Goal: Task Accomplishment & Management: Manage account settings

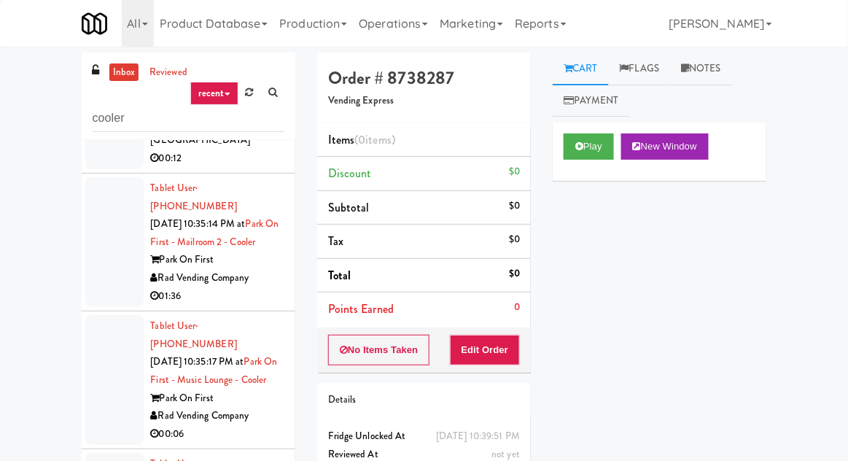
scroll to position [8063, 0]
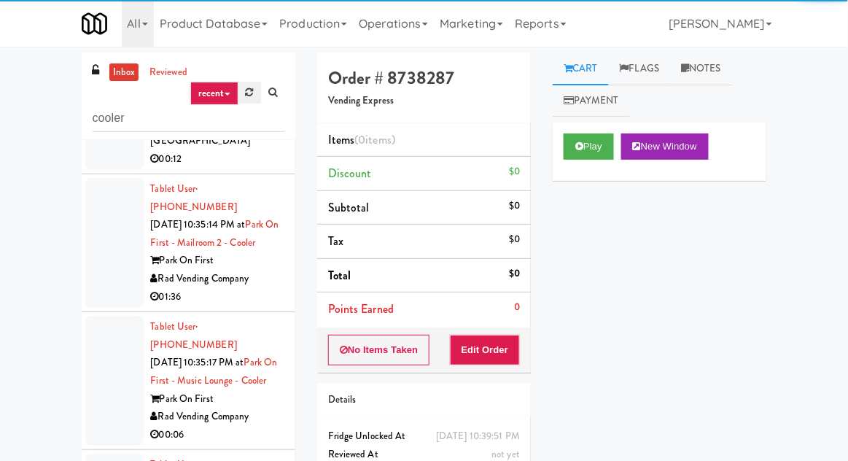
click at [249, 91] on icon at bounding box center [250, 91] width 8 height 9
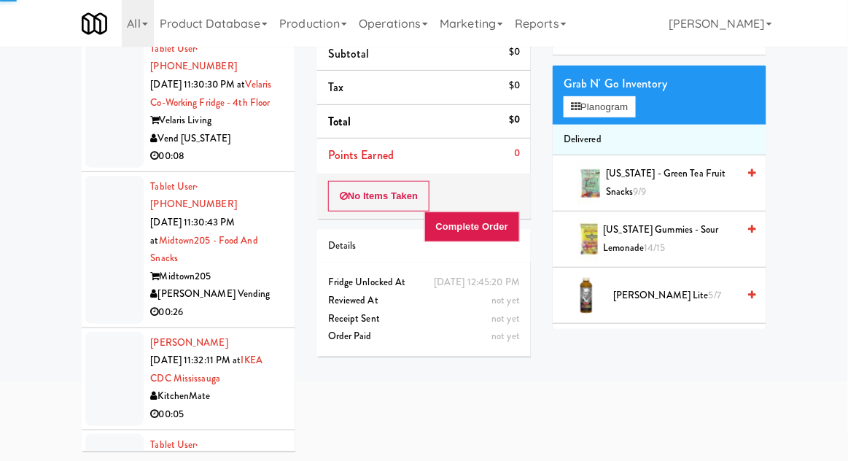
scroll to position [14073, 0]
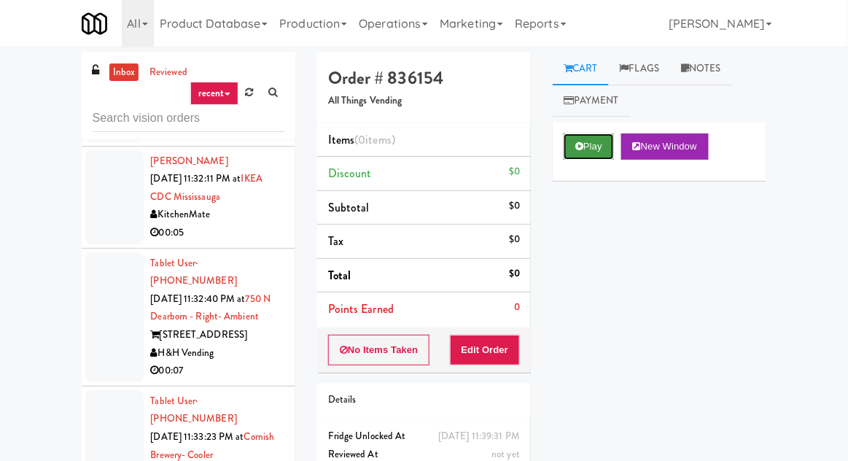
click at [598, 149] on button "Play" at bounding box center [589, 146] width 50 height 26
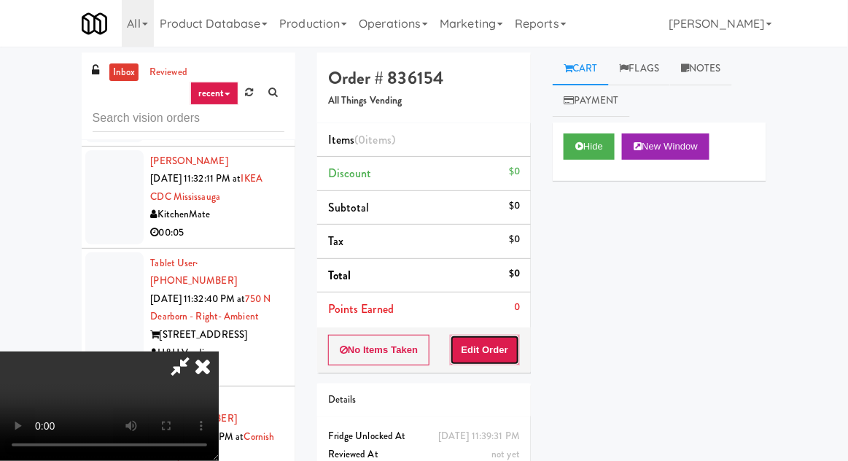
click at [515, 335] on button "Edit Order" at bounding box center [485, 350] width 71 height 31
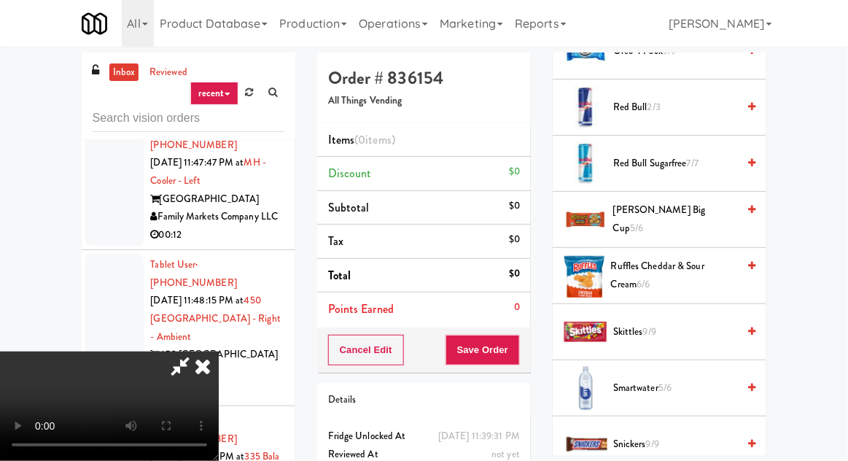
scroll to position [1677, 0]
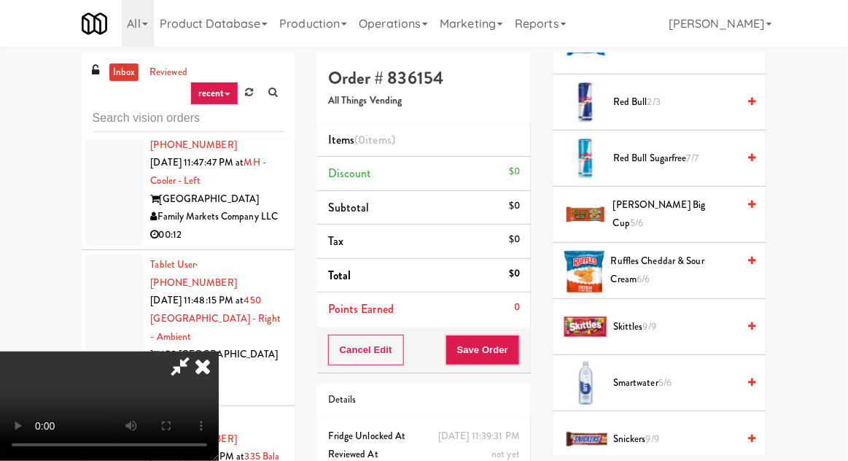
click at [681, 430] on span "Snickers 9/9" at bounding box center [675, 439] width 124 height 18
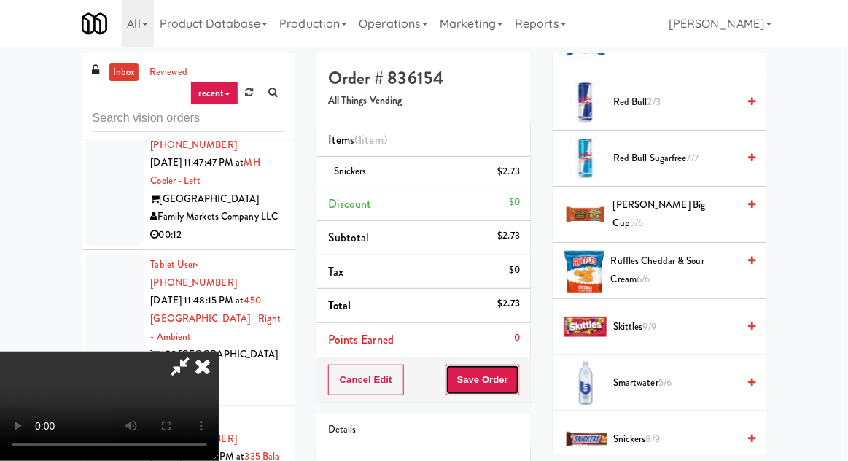
click at [519, 376] on button "Save Order" at bounding box center [483, 380] width 74 height 31
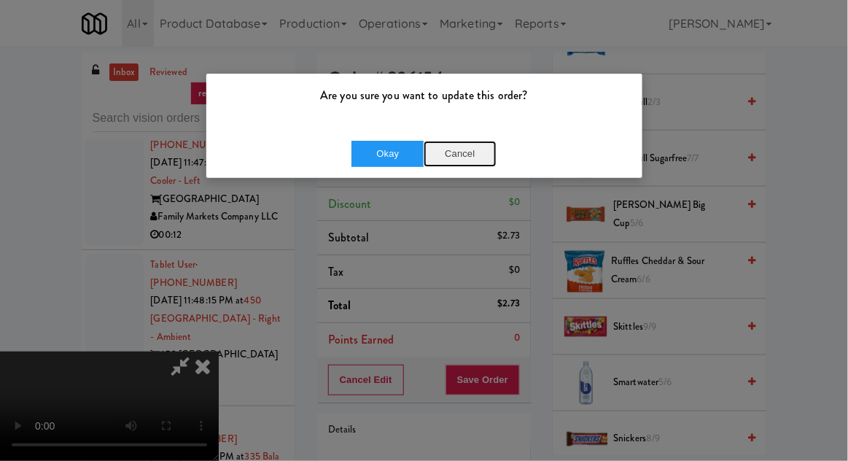
click at [458, 164] on button "Cancel" at bounding box center [460, 154] width 73 height 26
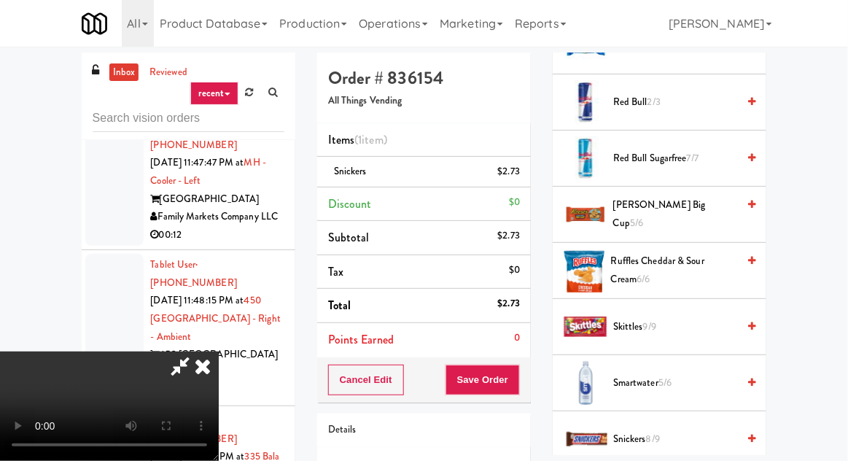
scroll to position [0, 0]
click at [528, 379] on div "Cancel Edit Save Order" at bounding box center [424, 379] width 214 height 45
click at [518, 370] on button "Save Order" at bounding box center [483, 380] width 74 height 31
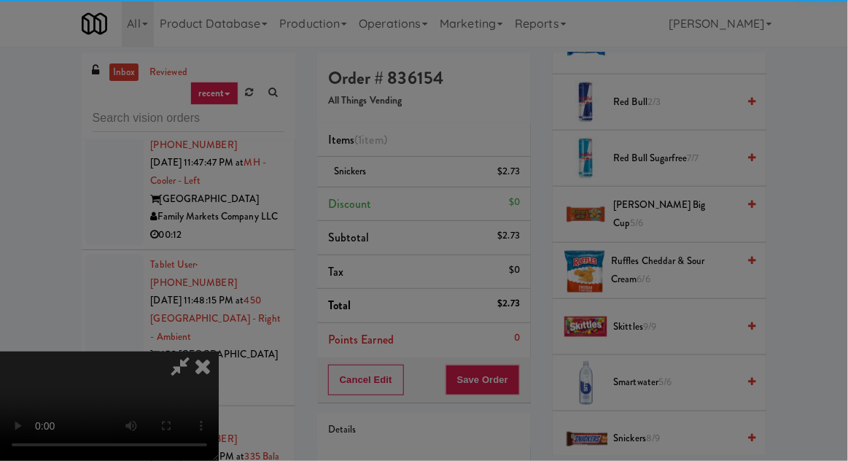
click at [515, 380] on div at bounding box center [424, 230] width 848 height 461
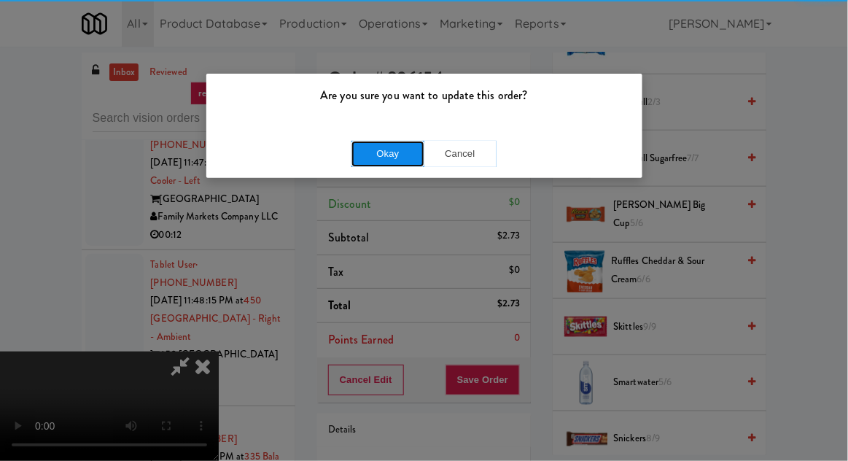
click at [382, 152] on button "Okay" at bounding box center [387, 154] width 73 height 26
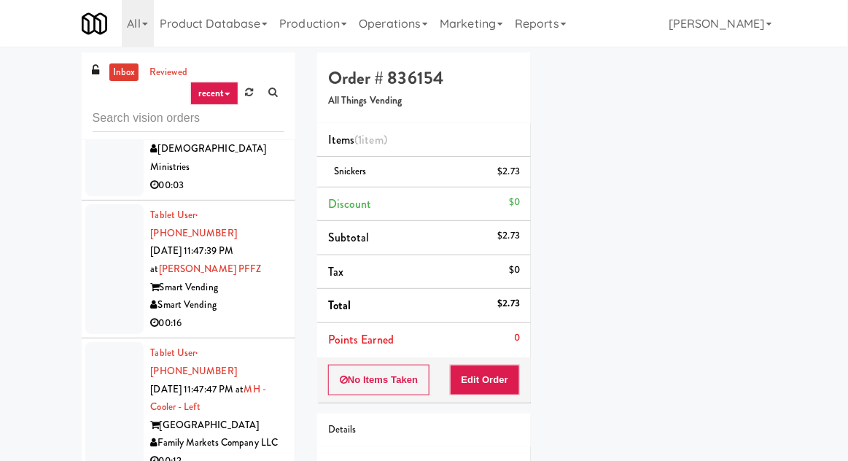
scroll to position [18641, 0]
click at [109, 122] on input "text" at bounding box center [189, 118] width 192 height 27
type input "cooler"
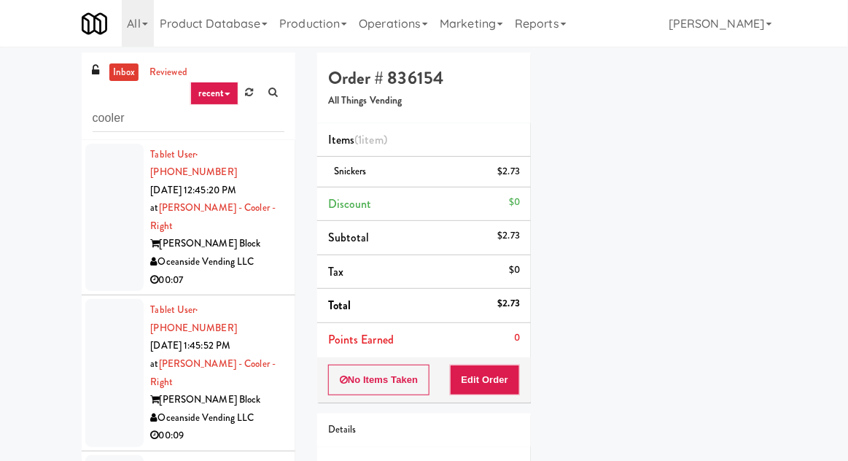
click at [107, 225] on div at bounding box center [114, 218] width 58 height 148
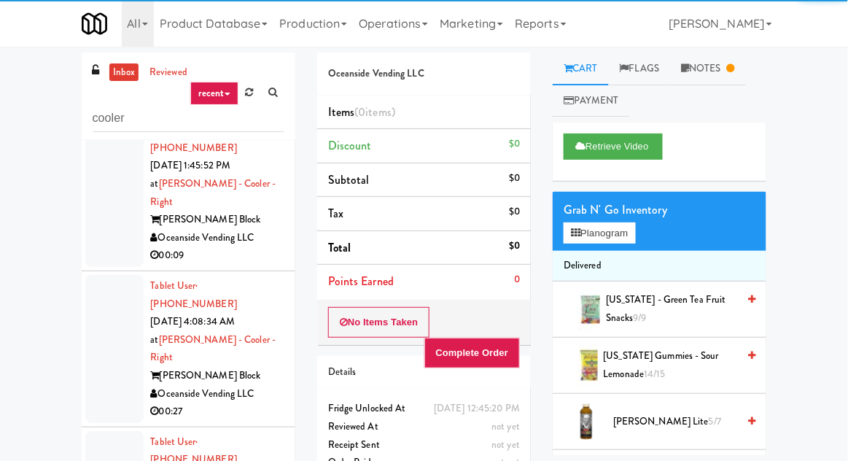
click at [111, 275] on div at bounding box center [114, 349] width 58 height 148
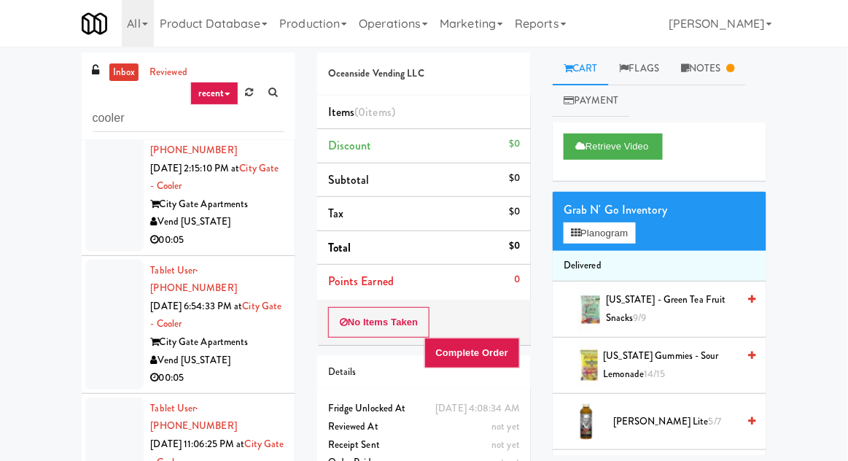
scroll to position [644, 0]
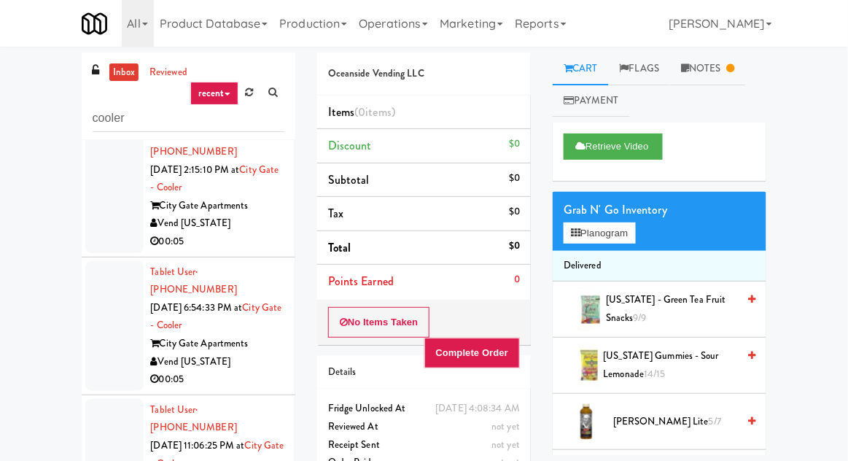
click at [115, 399] on div at bounding box center [114, 464] width 58 height 130
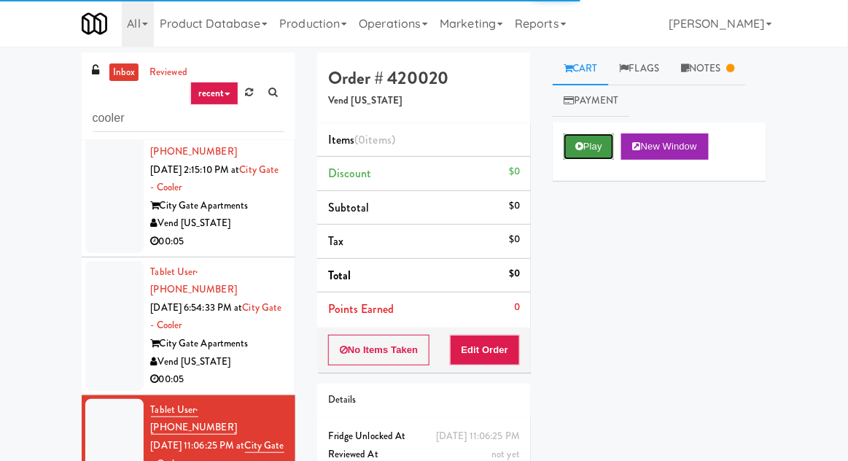
click at [583, 153] on button "Play" at bounding box center [589, 146] width 50 height 26
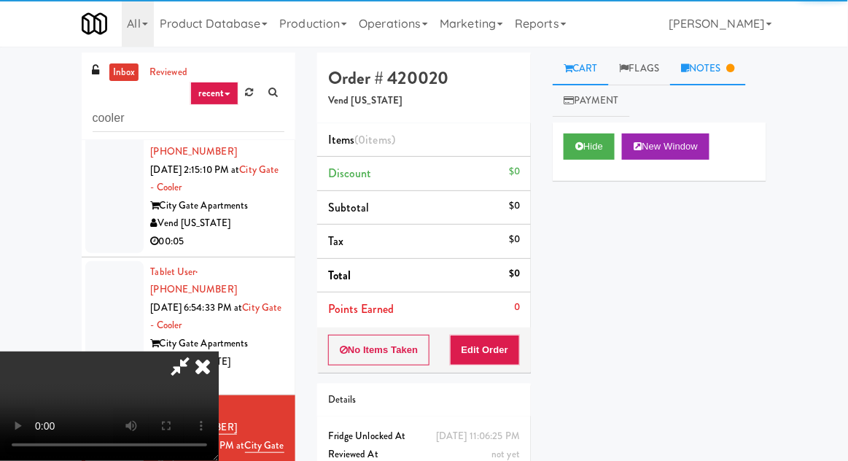
click at [704, 65] on link "Notes" at bounding box center [708, 68] width 76 height 33
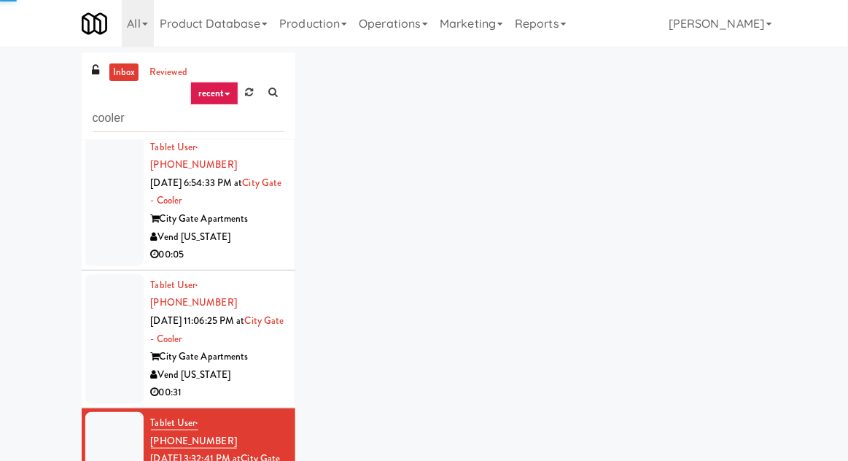
scroll to position [796, 0]
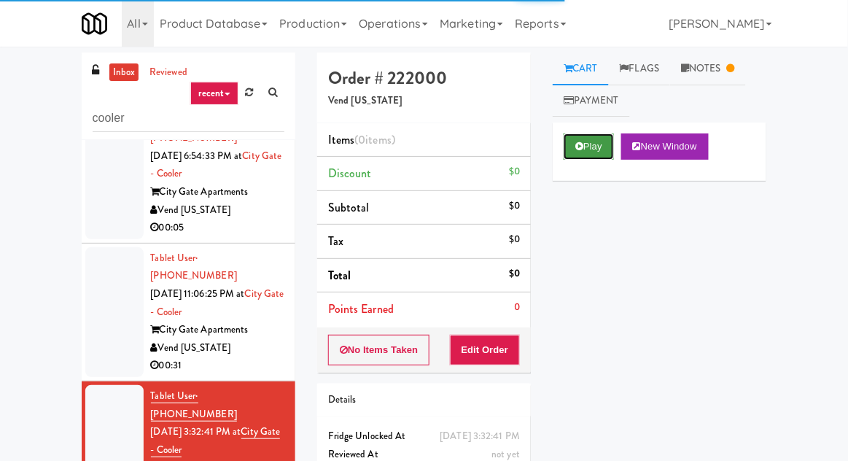
click at [582, 147] on icon at bounding box center [579, 145] width 8 height 9
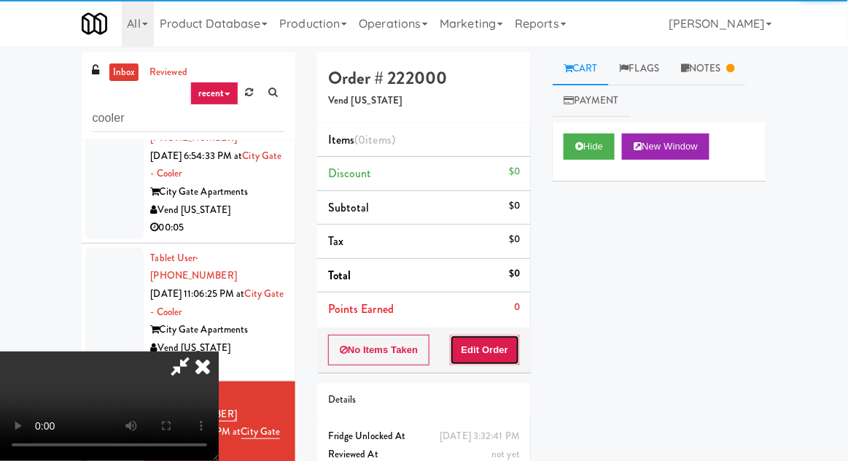
click at [482, 352] on button "Edit Order" at bounding box center [485, 350] width 71 height 31
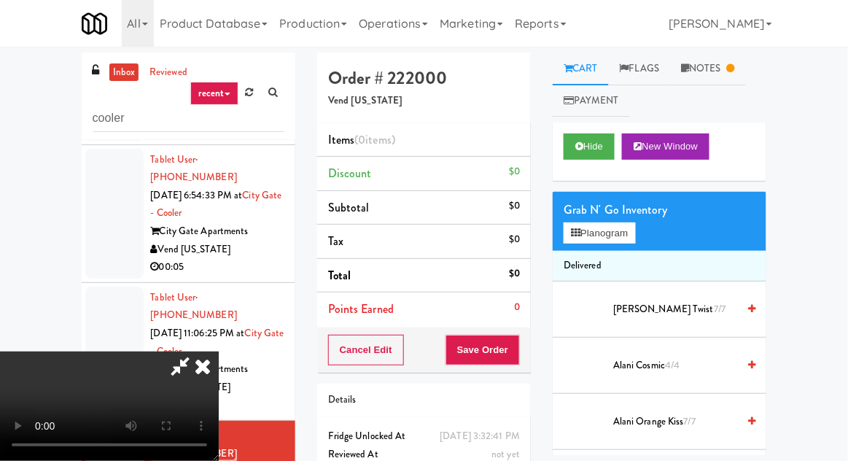
scroll to position [756, 0]
click at [698, 95] on ul "Cart Flags Notes Payment" at bounding box center [660, 84] width 214 height 64
click at [710, 72] on link "Notes" at bounding box center [708, 68] width 76 height 33
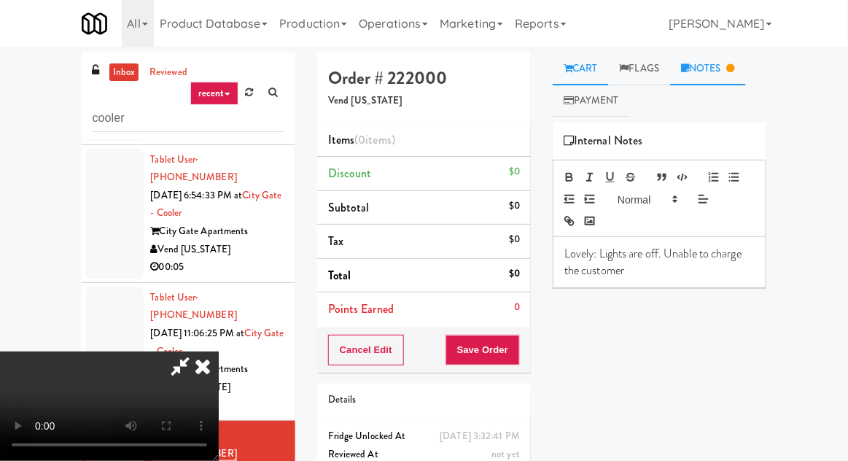
click at [594, 61] on link "Cart" at bounding box center [581, 68] width 56 height 33
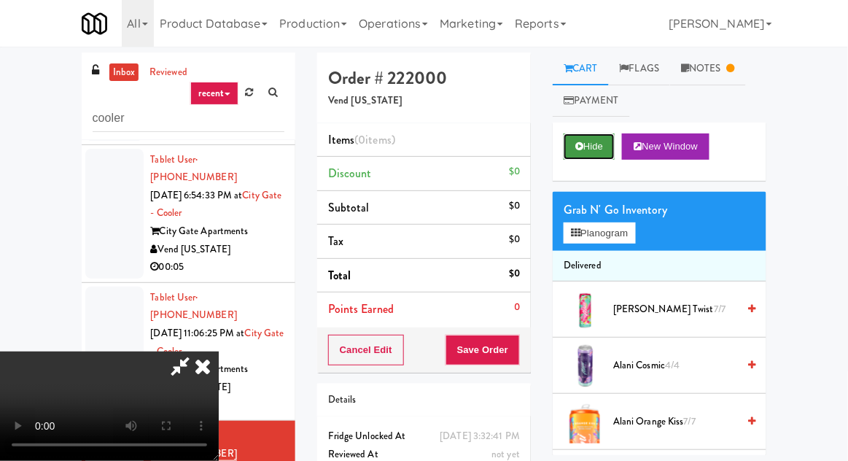
click at [585, 149] on button "Hide" at bounding box center [589, 146] width 51 height 26
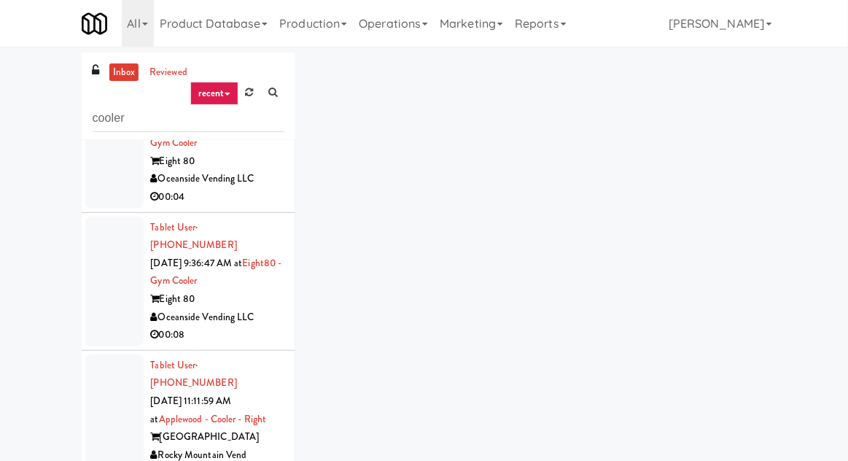
scroll to position [1543, 0]
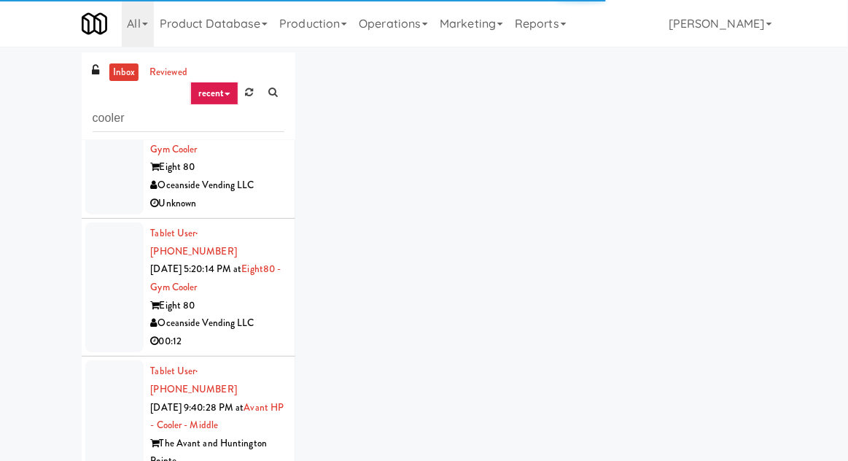
scroll to position [2060, 0]
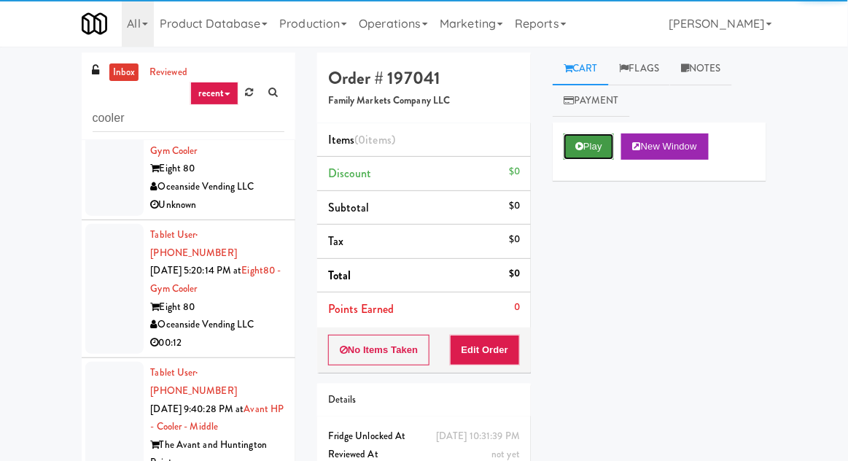
click at [588, 144] on button "Play" at bounding box center [589, 146] width 50 height 26
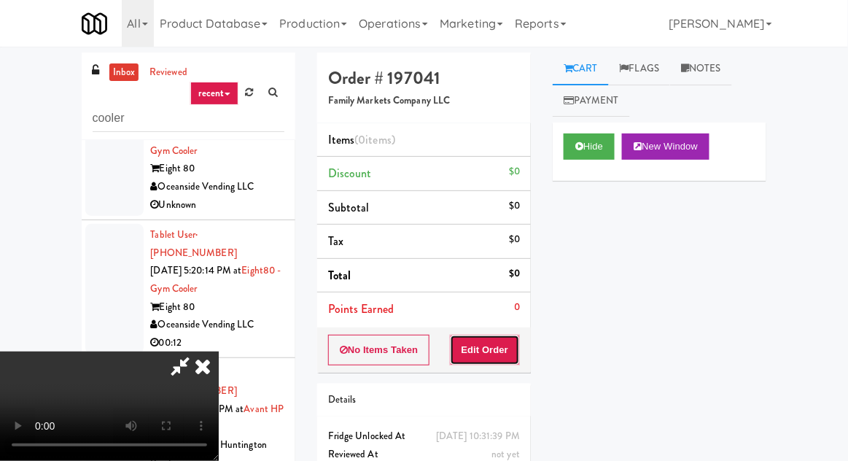
click at [481, 342] on button "Edit Order" at bounding box center [485, 350] width 71 height 31
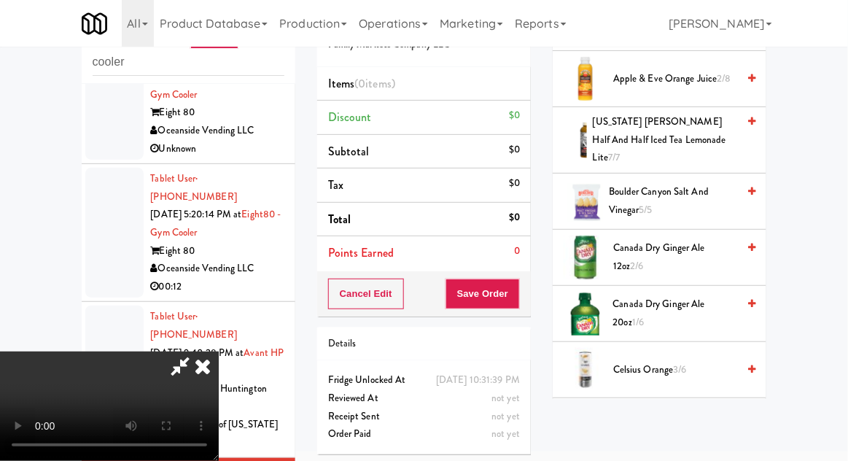
scroll to position [284, 0]
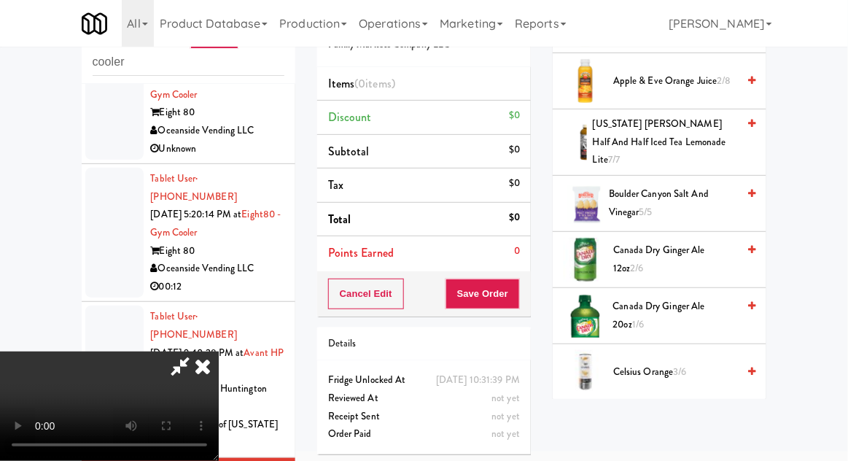
click at [688, 363] on span "Celsius Orange 3/6" at bounding box center [675, 372] width 124 height 18
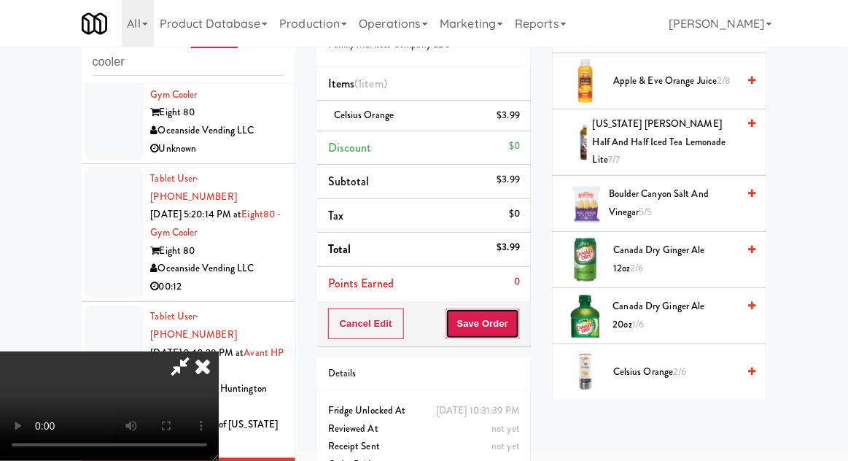
click at [518, 323] on button "Save Order" at bounding box center [483, 323] width 74 height 31
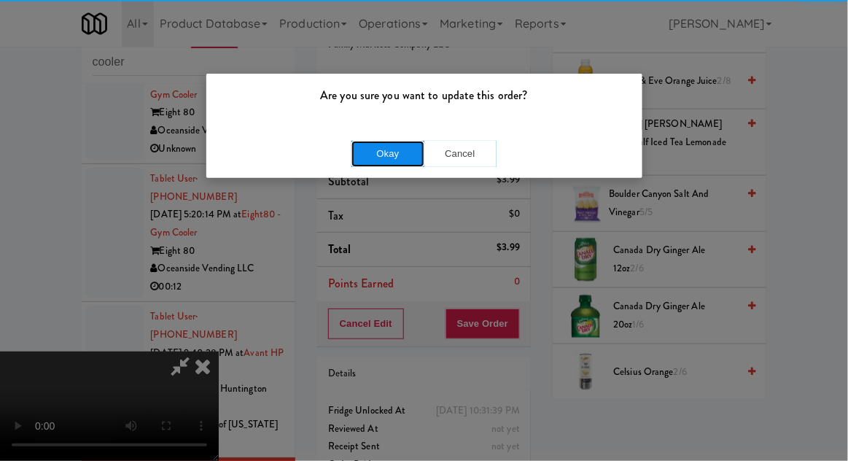
click at [379, 153] on button "Okay" at bounding box center [387, 154] width 73 height 26
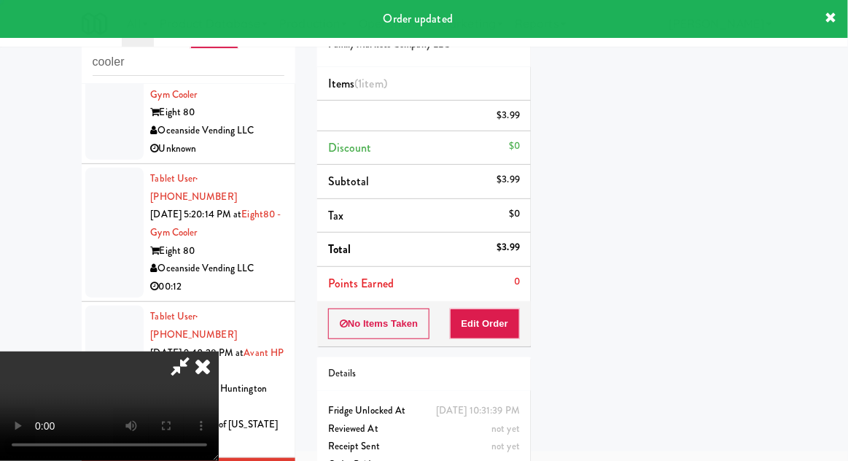
scroll to position [144, 0]
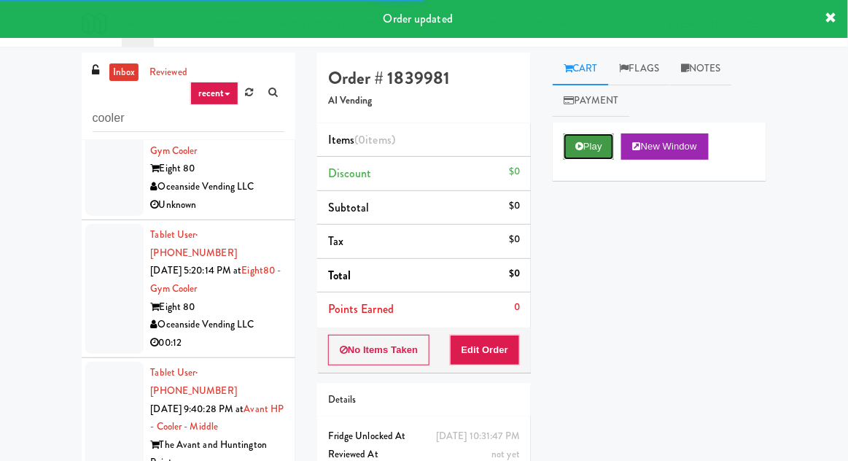
click at [582, 148] on icon at bounding box center [579, 145] width 8 height 9
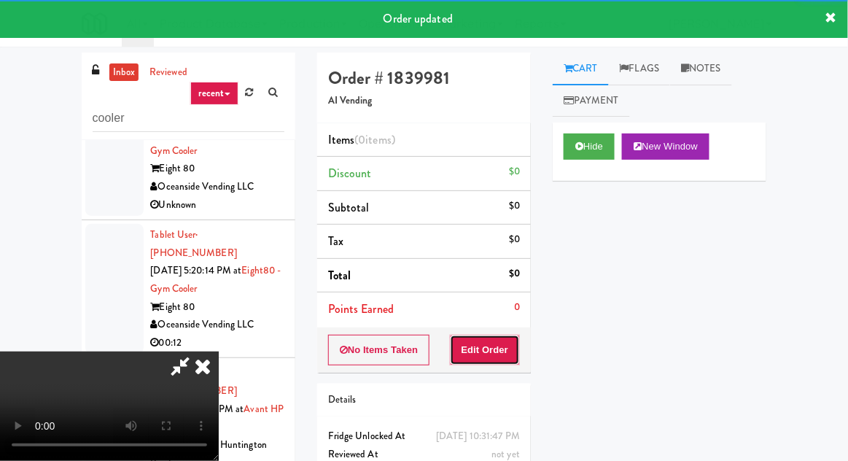
click at [502, 347] on button "Edit Order" at bounding box center [485, 350] width 71 height 31
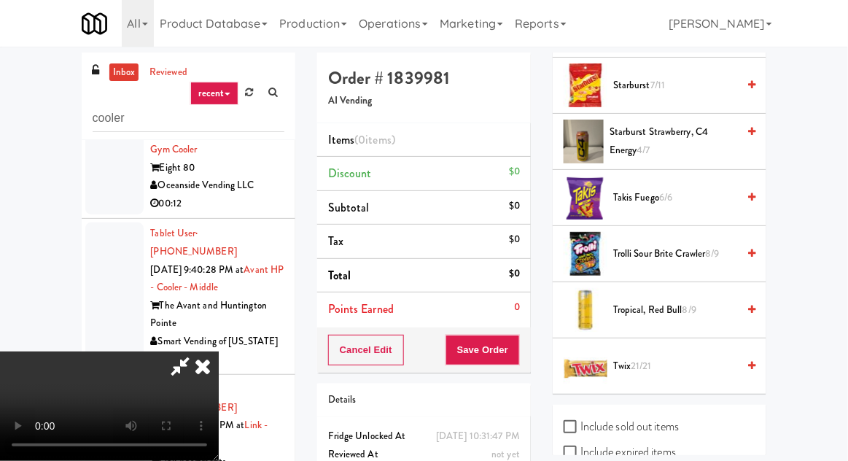
scroll to position [1491, 0]
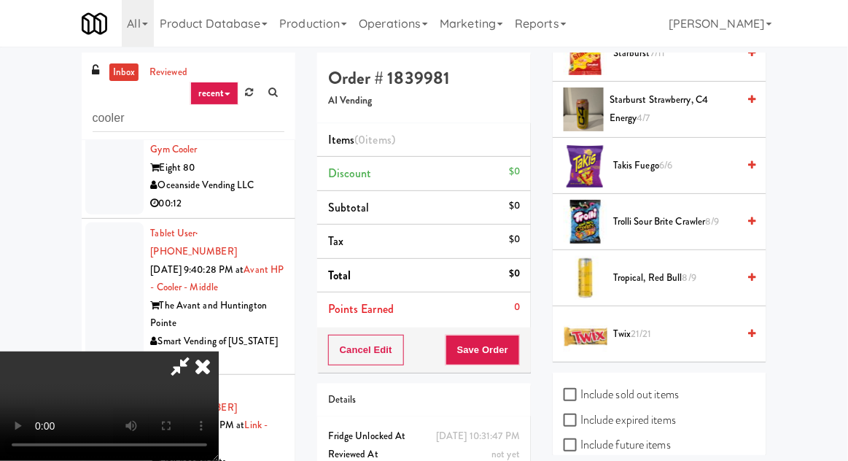
click at [670, 386] on label "Include sold out items" at bounding box center [621, 395] width 115 height 22
click at [580, 389] on input "Include sold out items" at bounding box center [572, 395] width 17 height 12
checkbox input "true"
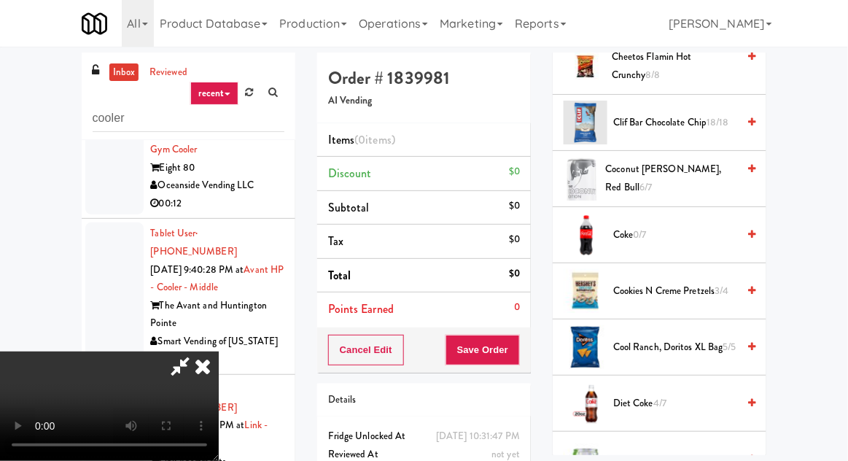
scroll to position [0, 0]
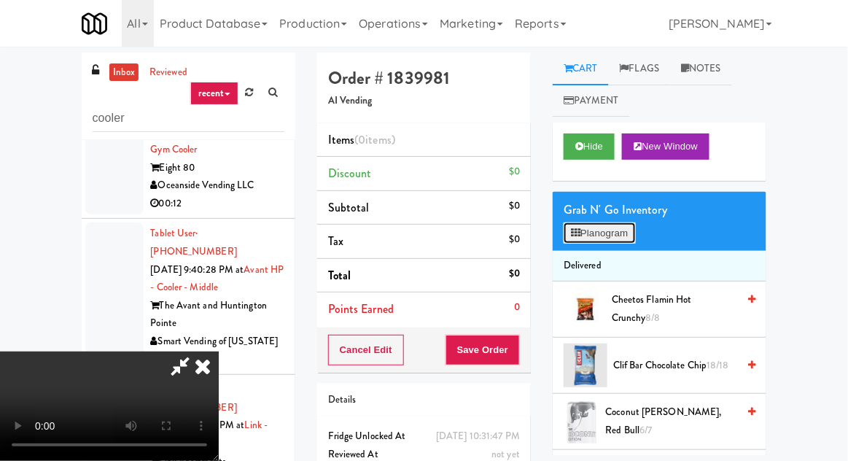
click at [613, 224] on button "Planogram" at bounding box center [599, 233] width 71 height 22
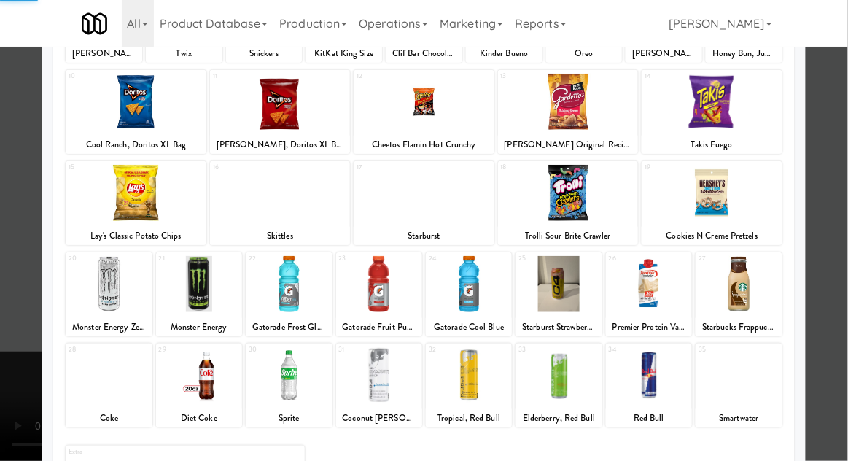
scroll to position [184, 0]
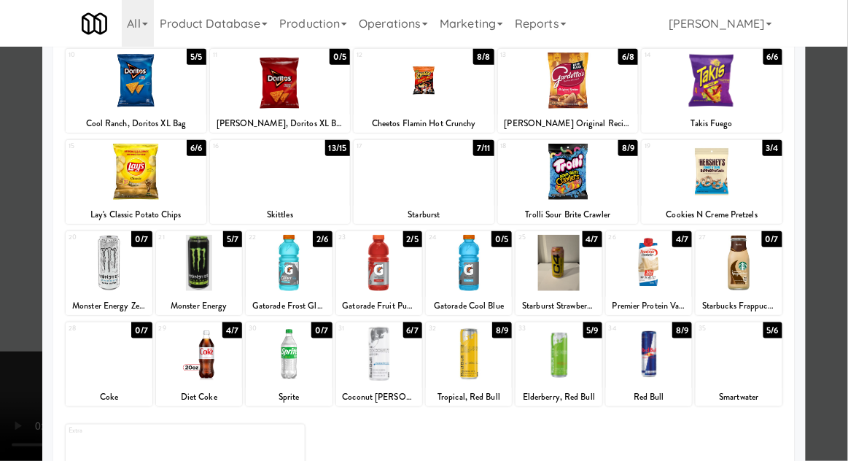
click at [565, 272] on div at bounding box center [559, 263] width 86 height 56
click at [27, 230] on div at bounding box center [424, 230] width 848 height 461
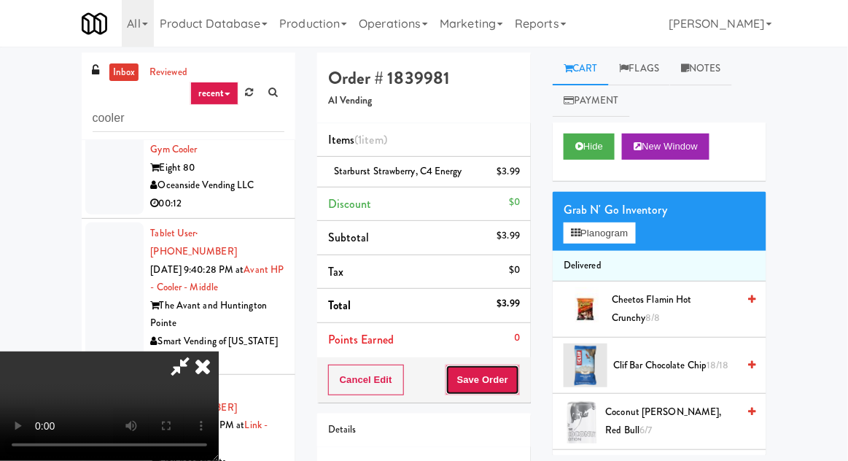
click at [517, 381] on button "Save Order" at bounding box center [483, 380] width 74 height 31
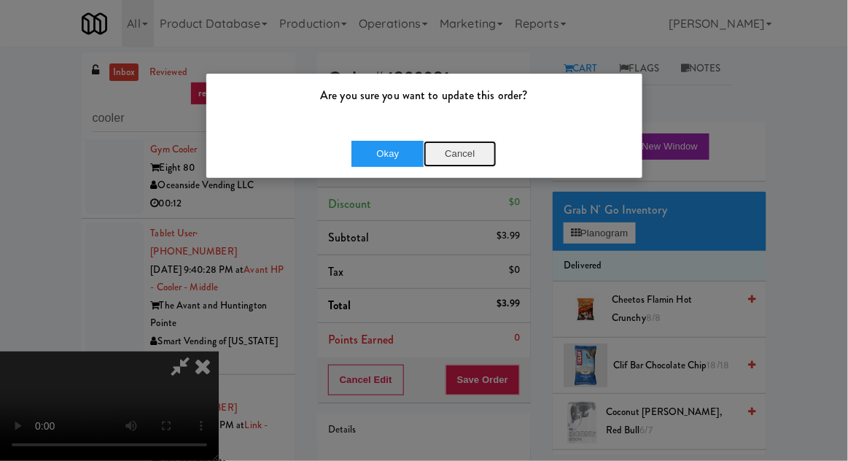
click at [457, 162] on button "Cancel" at bounding box center [460, 154] width 73 height 26
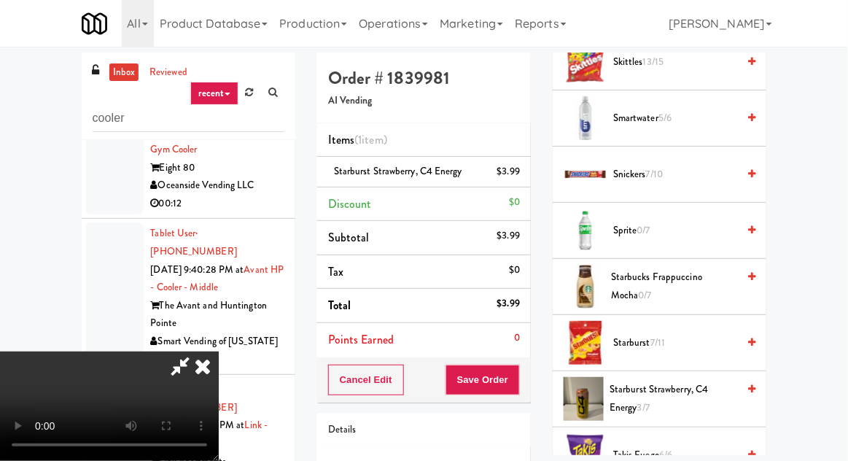
scroll to position [1883, 0]
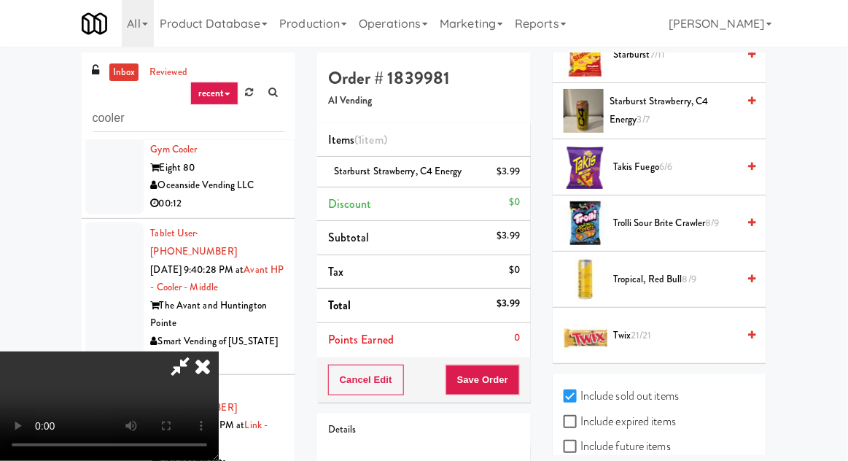
click at [720, 217] on span "8/9" at bounding box center [713, 223] width 14 height 14
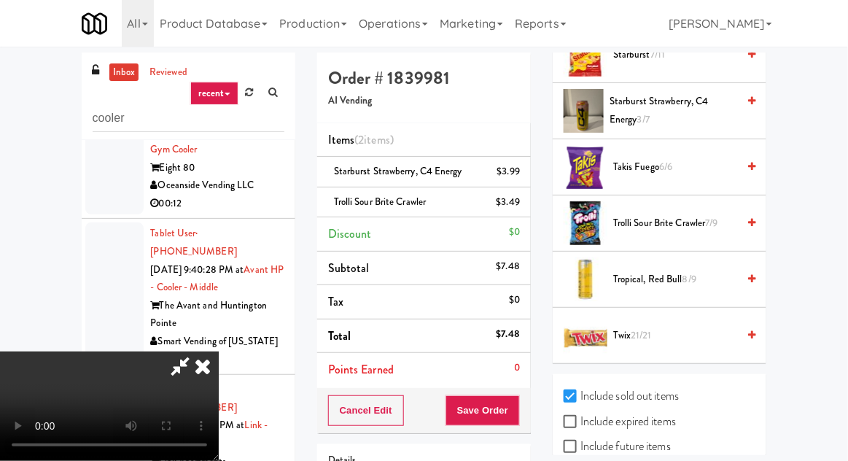
scroll to position [0, 0]
click at [649, 328] on span "21/21" at bounding box center [641, 335] width 21 height 14
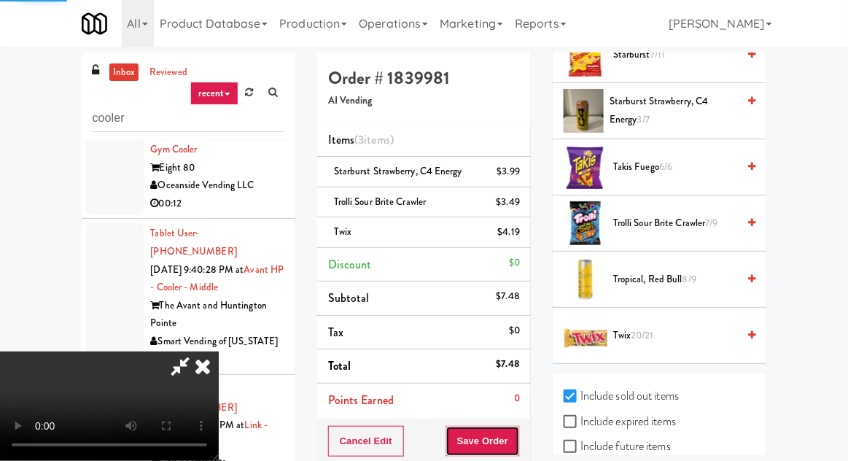
click at [516, 439] on button "Save Order" at bounding box center [483, 441] width 74 height 31
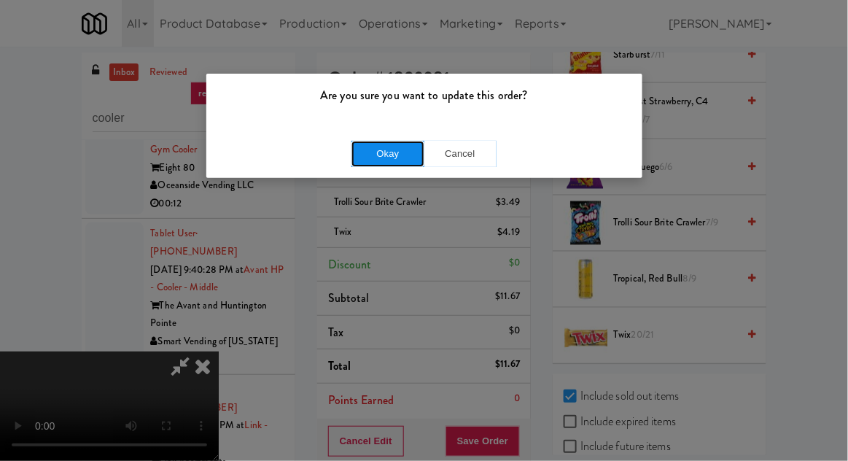
click at [384, 155] on button "Okay" at bounding box center [387, 154] width 73 height 26
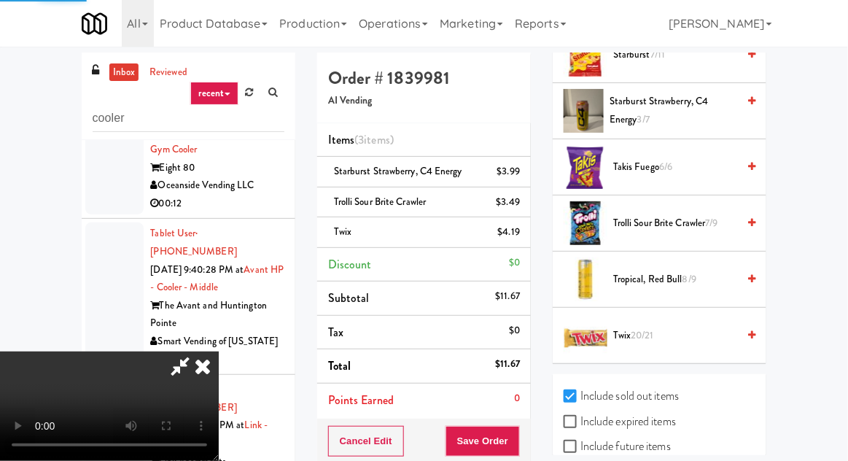
scroll to position [144, 0]
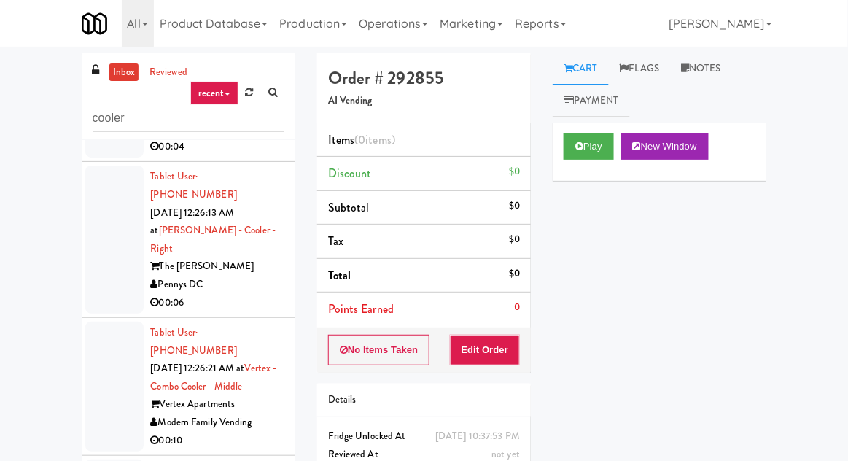
scroll to position [56, 0]
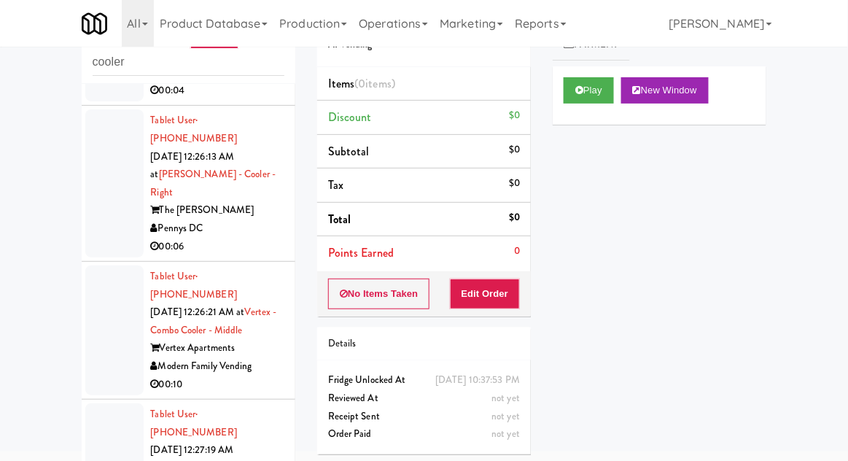
click at [585, 85] on button "Play" at bounding box center [589, 90] width 50 height 26
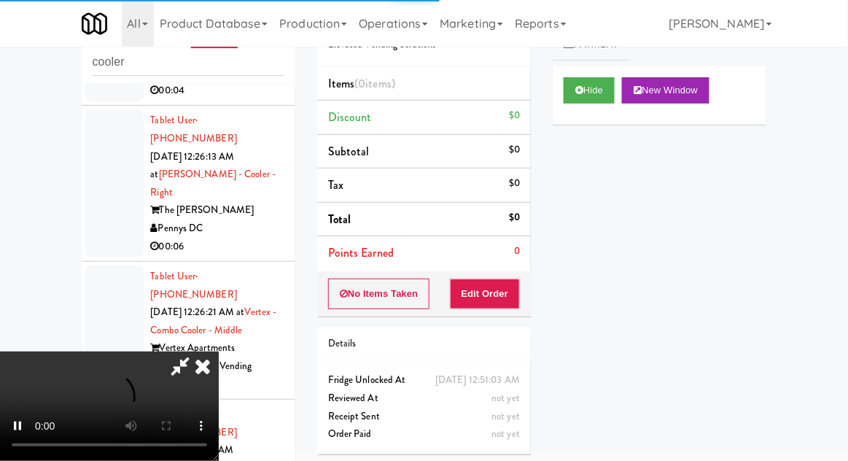
click at [505, 263] on li "Points Earned 0" at bounding box center [424, 253] width 214 height 34
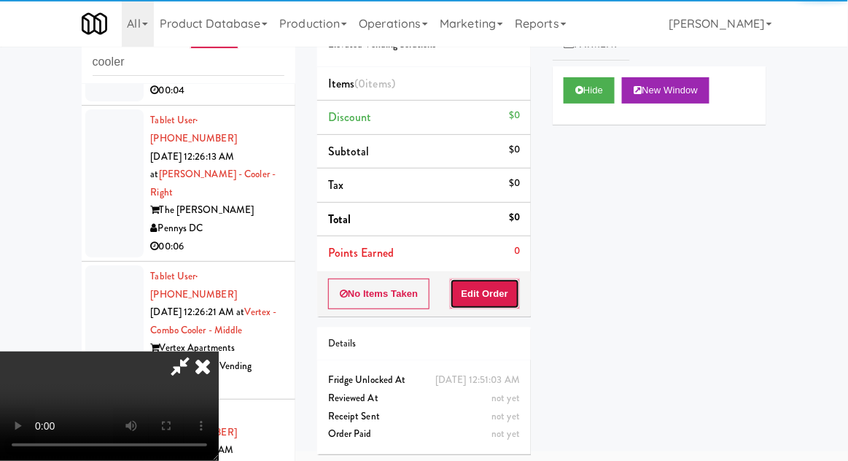
click at [516, 290] on button "Edit Order" at bounding box center [485, 294] width 71 height 31
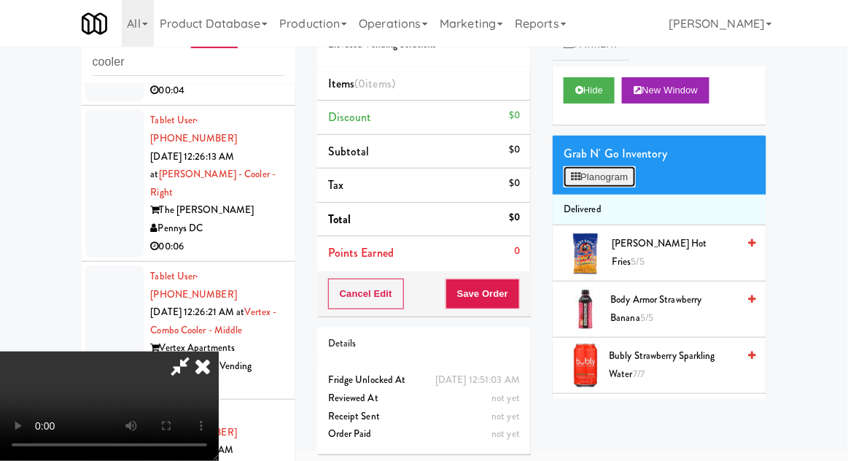
click at [624, 187] on button "Planogram" at bounding box center [599, 177] width 71 height 22
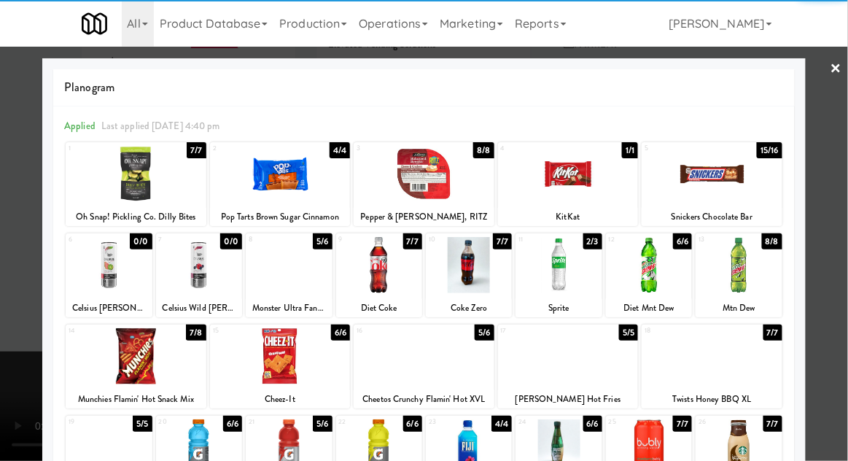
click at [752, 369] on div at bounding box center [712, 356] width 141 height 56
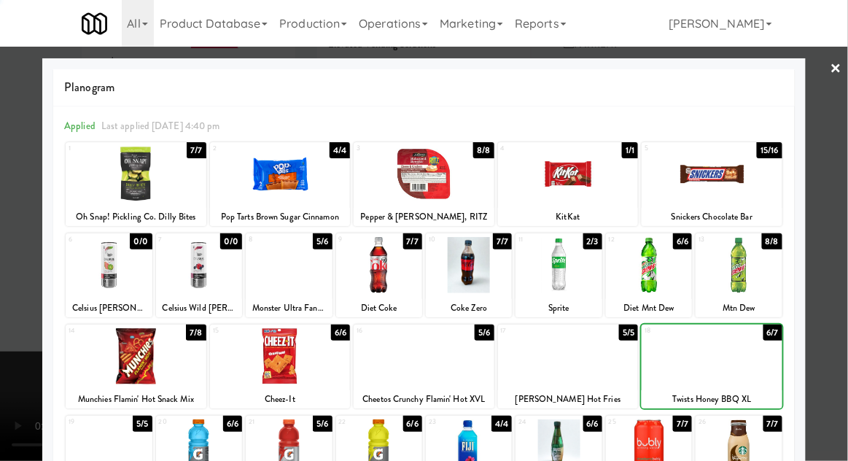
click at [36, 229] on div at bounding box center [424, 230] width 848 height 461
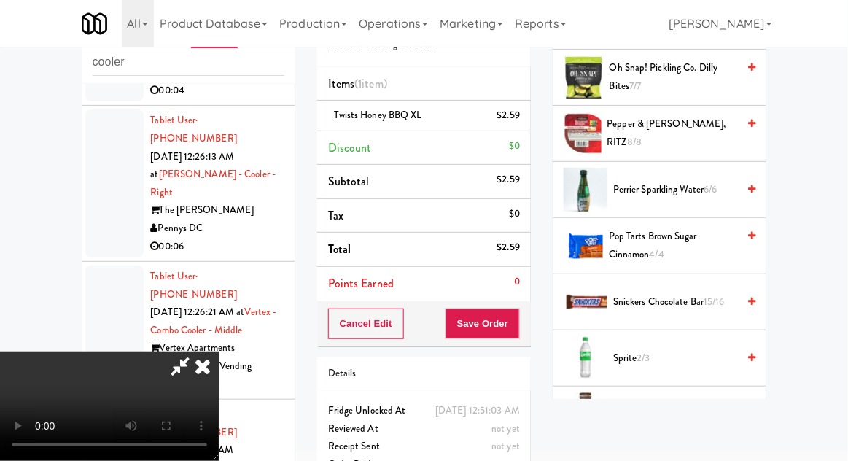
scroll to position [1283, 0]
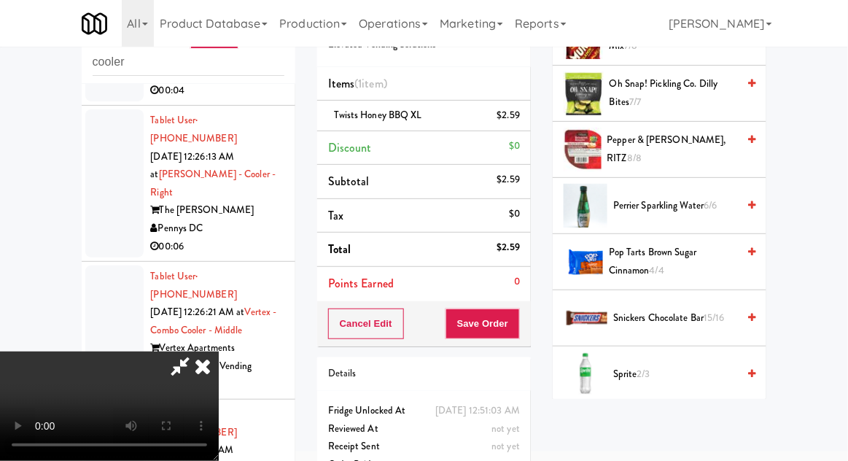
click at [735, 253] on span "Pop Tarts Brown Sugar Cinnamon 4/4" at bounding box center [673, 262] width 128 height 36
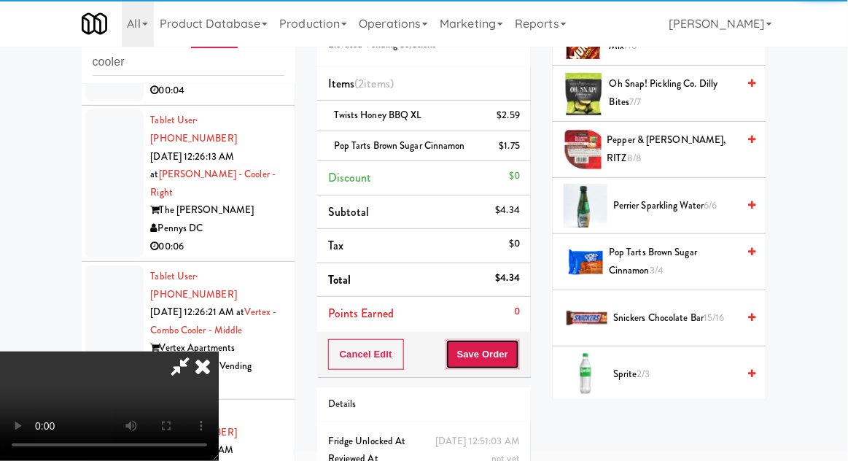
click at [512, 362] on button "Save Order" at bounding box center [483, 354] width 74 height 31
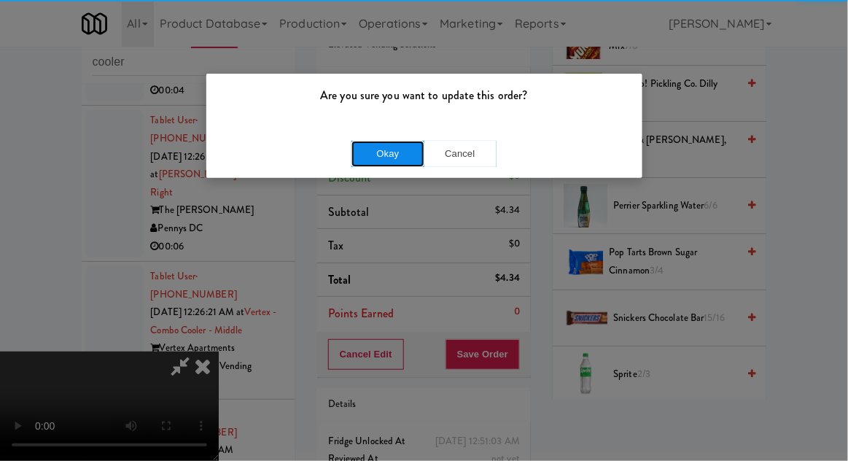
click at [365, 164] on button "Okay" at bounding box center [387, 154] width 73 height 26
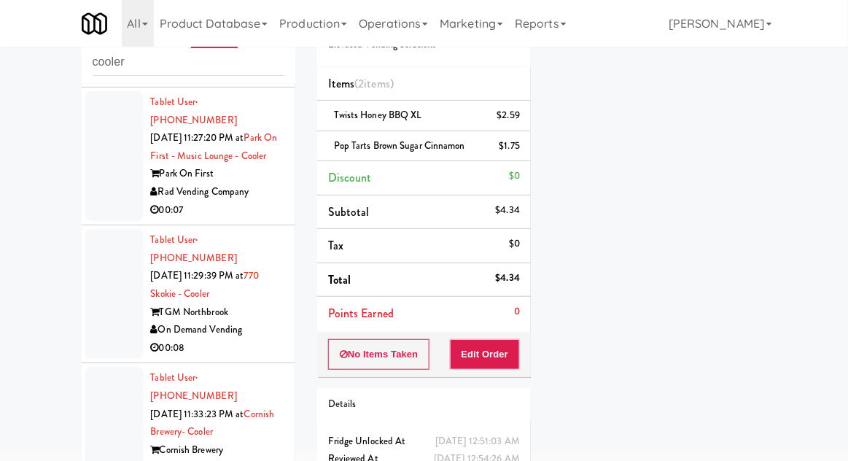
scroll to position [5033, 0]
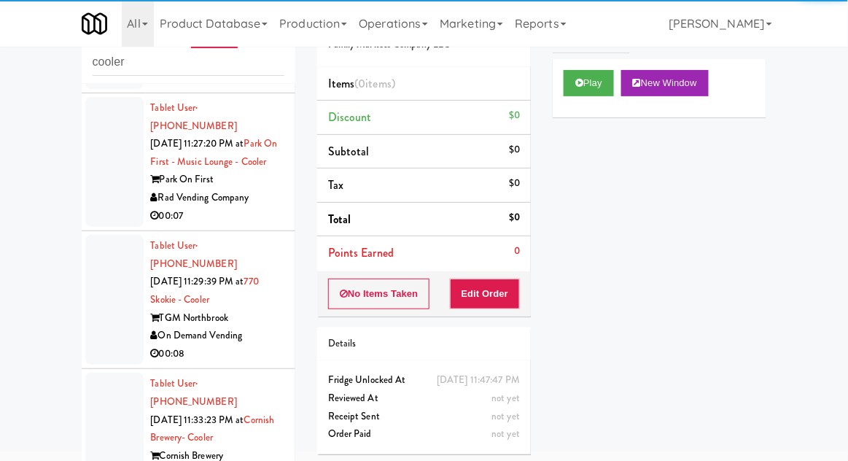
scroll to position [8, 0]
click at [586, 83] on button "Play" at bounding box center [589, 82] width 50 height 26
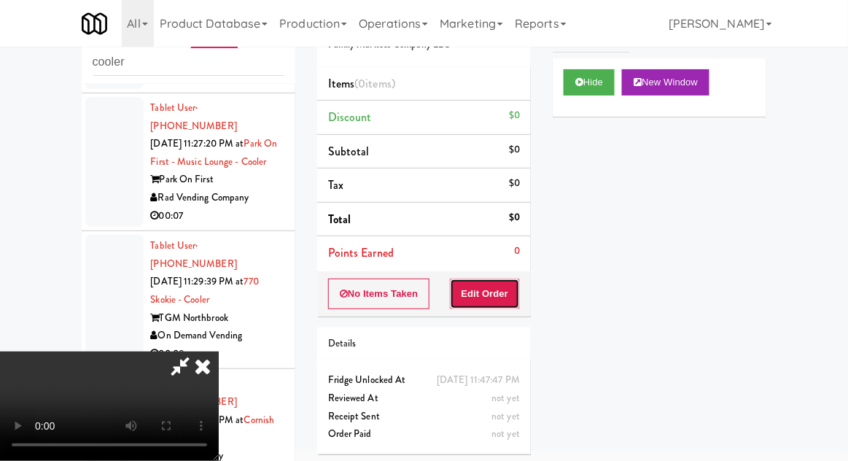
click at [498, 291] on button "Edit Order" at bounding box center [485, 294] width 71 height 31
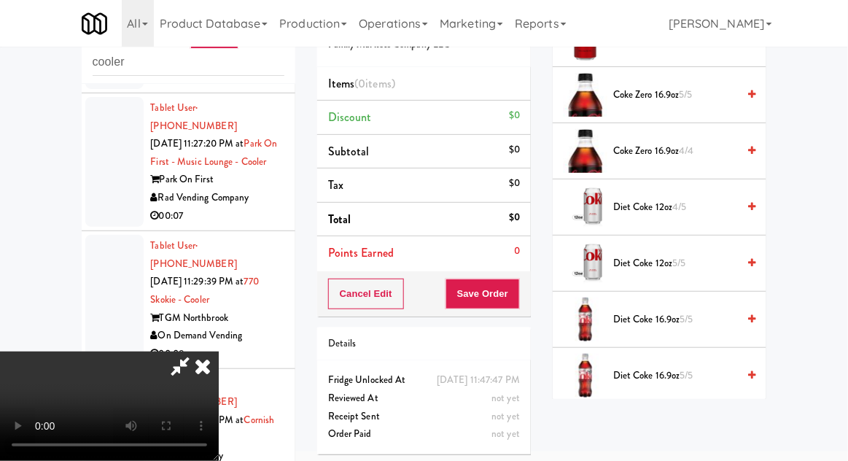
scroll to position [1065, 0]
click at [712, 312] on span "Diet Coke 16.9oz 5/5" at bounding box center [675, 321] width 124 height 18
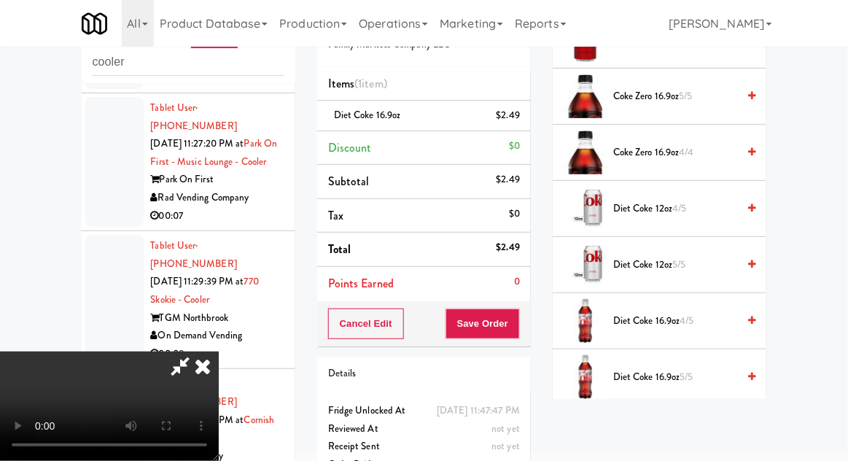
click at [694, 312] on span "Diet Coke 16.9oz 4/5" at bounding box center [675, 321] width 124 height 18
click at [510, 328] on button "Save Order" at bounding box center [483, 323] width 74 height 31
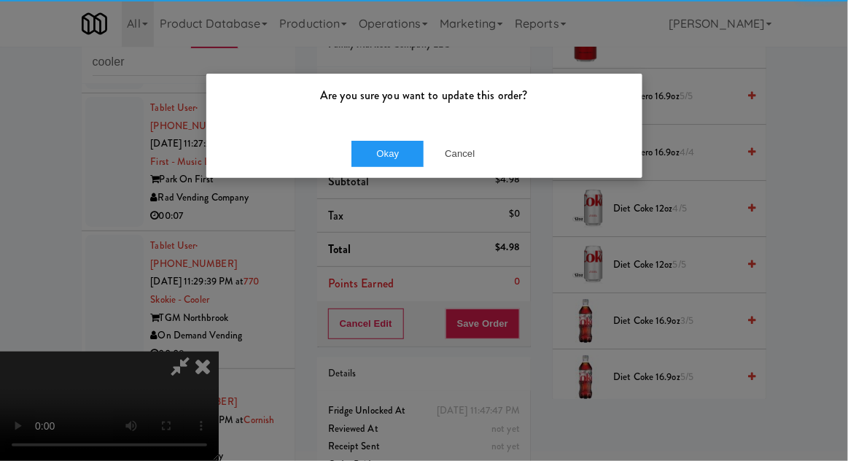
click at [340, 158] on div "Okay Cancel" at bounding box center [424, 153] width 436 height 49
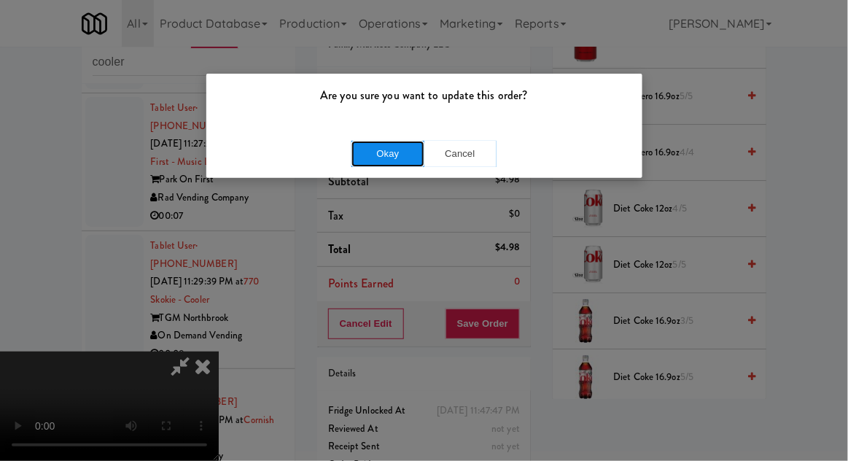
click at [381, 152] on button "Okay" at bounding box center [387, 154] width 73 height 26
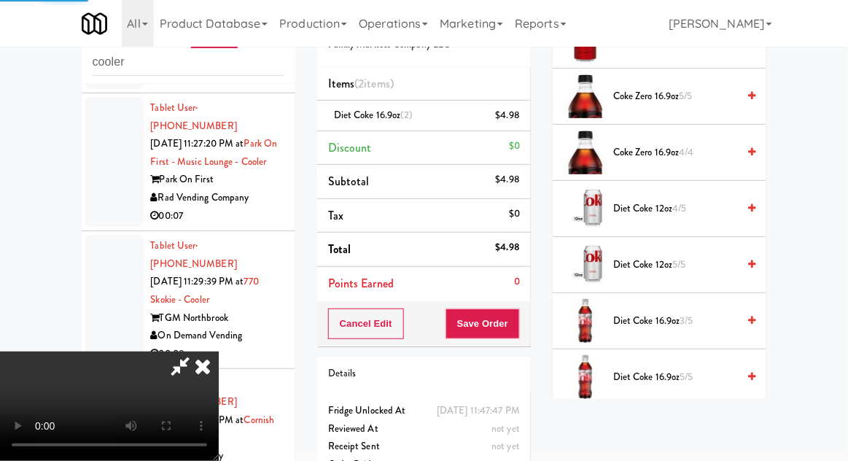
scroll to position [144, 0]
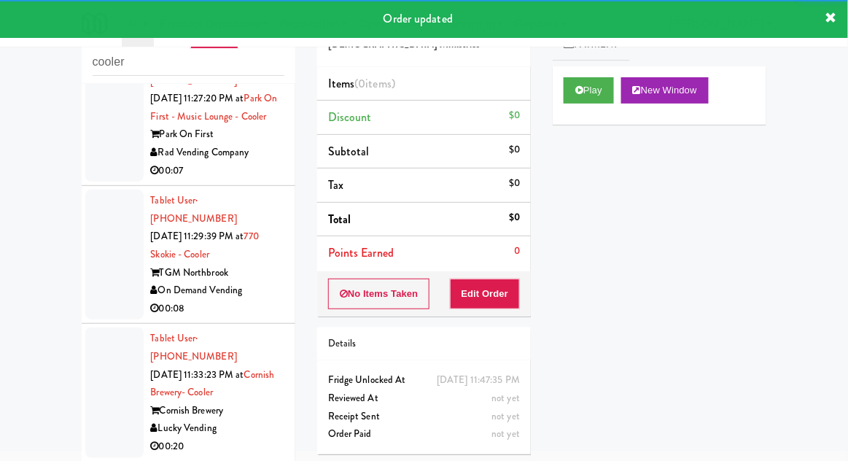
scroll to position [5004, 0]
